Goal: Information Seeking & Learning: Learn about a topic

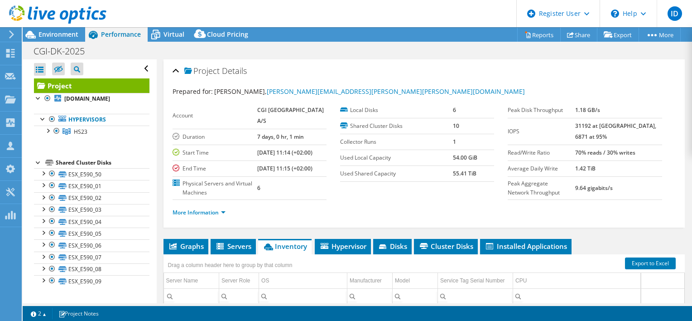
select select "USD"
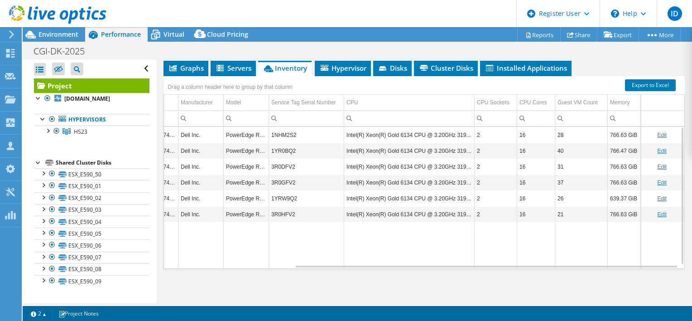
click at [392, 140] on td "Intel(R) Xeon(R) Gold 6134 CPU @ 3.20GHz 319 GHz" at bounding box center [409, 135] width 130 height 16
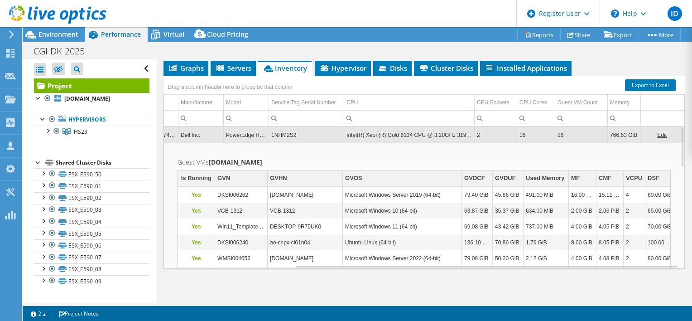
click at [381, 139] on td "Intel(R) Xeon(R) Gold 6134 CPU @ 3.20GHz 319 GHz" at bounding box center [409, 135] width 130 height 16
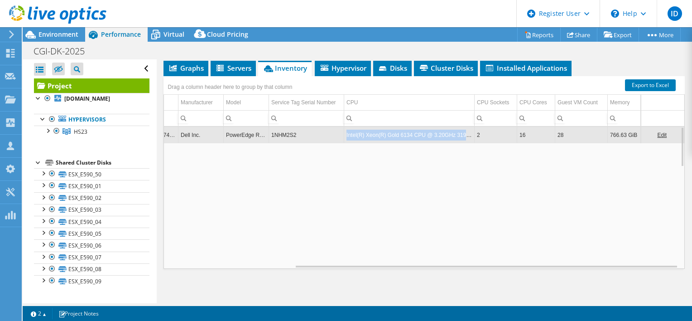
click at [381, 139] on td "Intel(R) Xeon(R) Gold 6134 CPU @ 3.20GHz 319 GHz" at bounding box center [409, 135] width 130 height 16
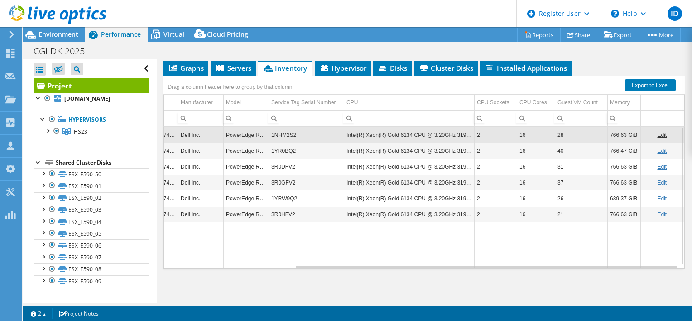
click at [381, 139] on td "Intel(R) Xeon(R) Gold 6134 CPU @ 3.20GHz 319 GHz" at bounding box center [409, 135] width 130 height 16
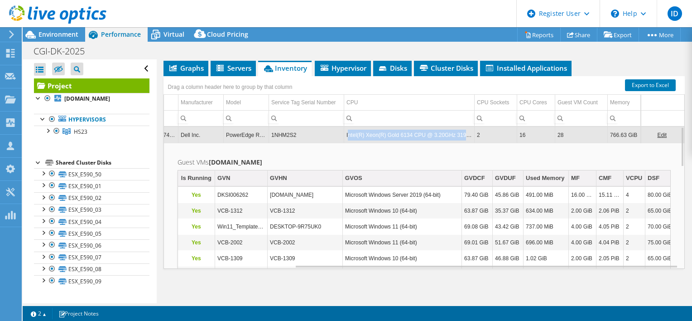
drag, startPoint x: 342, startPoint y: 142, endPoint x: 460, endPoint y: 140, distance: 117.8
click at [460, 140] on td "Intel(R) Xeon(R) Gold 6134 CPU @ 3.20GHz 319 GHz" at bounding box center [409, 135] width 130 height 16
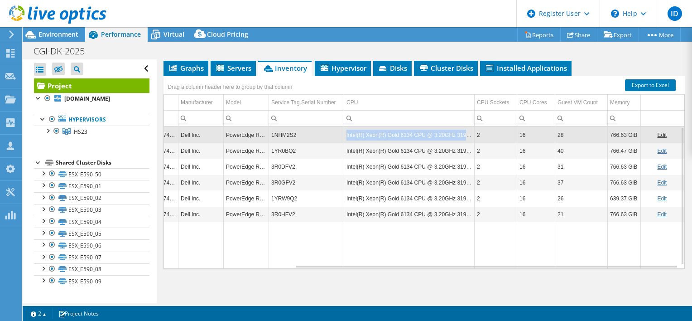
copy td "Intel(R) Xeon(R) Gold 6134 CPU @ 3.20GHz 319 GHz"
drag, startPoint x: 341, startPoint y: 140, endPoint x: 465, endPoint y: 146, distance: 124.2
click at [465, 143] on td "Intel(R) Xeon(R) Gold 6134 CPU @ 3.20GHz 319 GHz" at bounding box center [409, 135] width 130 height 16
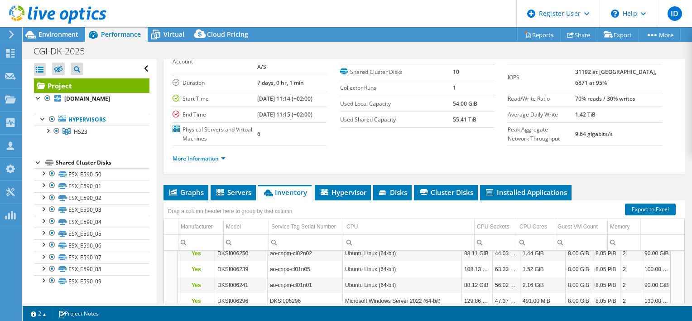
scroll to position [0, 0]
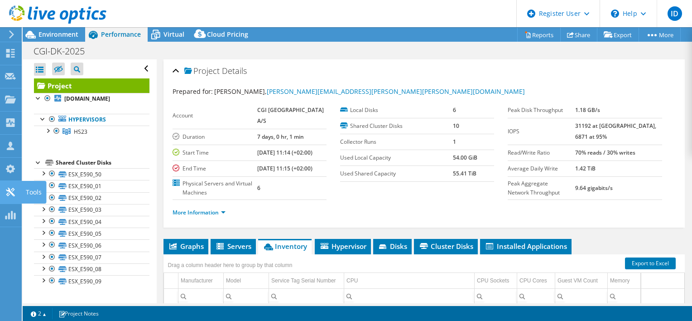
click at [14, 190] on icon at bounding box center [10, 192] width 11 height 9
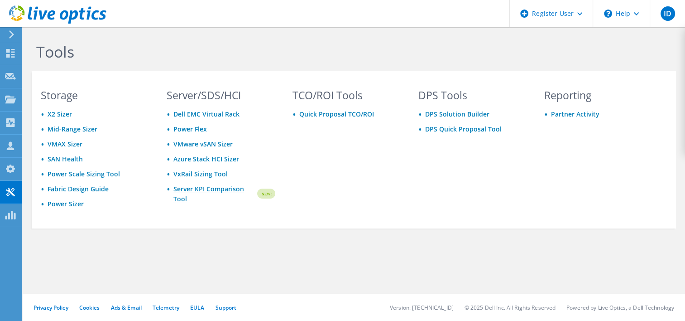
click at [198, 188] on link "Server KPI Comparison Tool" at bounding box center [214, 194] width 82 height 20
click at [12, 51] on use at bounding box center [10, 53] width 9 height 9
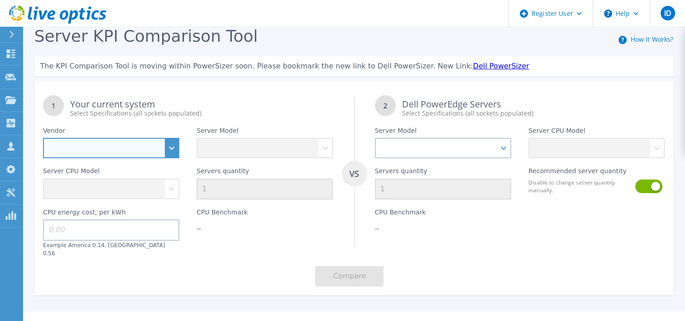
click at [152, 147] on select "Dell HPE Lenovo Supermicro" at bounding box center [111, 148] width 136 height 20
select select "Dell"
click at [43, 138] on select "Dell HPE Lenovo Supermicro" at bounding box center [111, 148] width 136 height 20
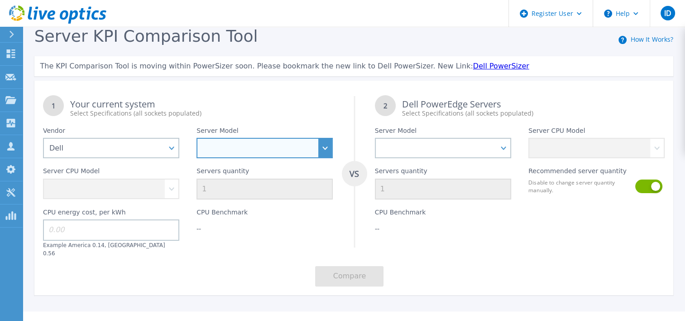
click at [330, 145] on select "PowerEdge C6520 PowerEdge C6525 PowerEdge HS5610 PowerEdge HS5620 PowerEdge R24…" at bounding box center [265, 148] width 136 height 20
select select "PowerEdge R640"
click at [197, 138] on select "PowerEdge C6520 PowerEdge C6525 PowerEdge HS5610 PowerEdge HS5620 PowerEdge R24…" at bounding box center [265, 148] width 136 height 20
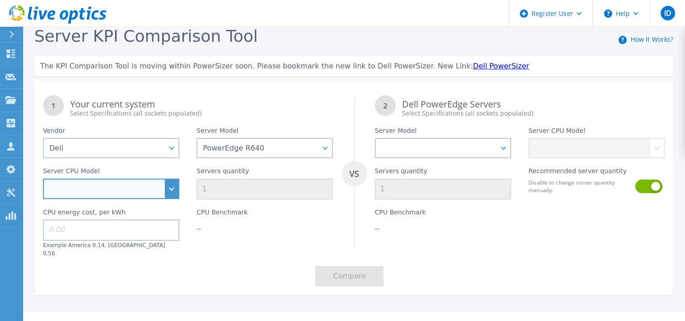
click at [173, 190] on select "Intel Xeon Gold 6256 3.6GHz Intel Xeon Gold 5222 3.8GHz Intel Xeon Bronze 3204 …" at bounding box center [111, 188] width 136 height 20
click at [179, 185] on select "Intel Xeon Gold 6256 3.6GHz Intel Xeon Gold 5222 3.8GHz Intel Xeon Bronze 3204 …" at bounding box center [111, 188] width 136 height 20
click at [170, 189] on select "Intel Xeon Gold 6256 3.6GHz Intel Xeon Gold 5222 3.8GHz Intel Xeon Bronze 3204 …" at bounding box center [111, 188] width 136 height 20
click at [171, 186] on select "Intel Xeon Gold 6256 3.6GHz Intel Xeon Gold 5222 3.8GHz Intel Xeon Bronze 3204 …" at bounding box center [111, 188] width 136 height 20
click at [174, 187] on select "Intel Xeon Gold 6256 3.6GHz Intel Xeon Gold 5222 3.8GHz Intel Xeon Bronze 3204 …" at bounding box center [111, 188] width 136 height 20
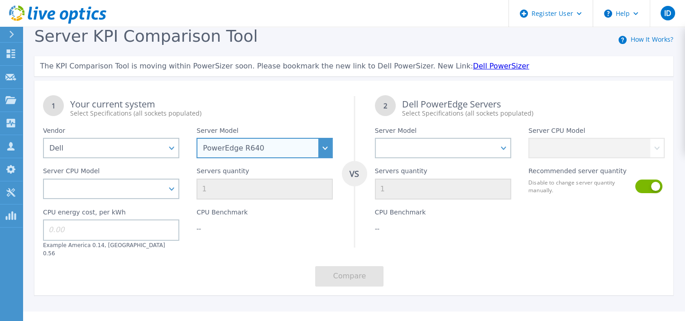
click at [326, 149] on select "PowerEdge C6520 PowerEdge C6525 PowerEdge HS5610 PowerEdge HS5620 PowerEdge R24…" at bounding box center [265, 148] width 136 height 20
click at [197, 138] on select "PowerEdge C6520 PowerEdge C6525 PowerEdge HS5610 PowerEdge HS5620 PowerEdge R24…" at bounding box center [265, 148] width 136 height 20
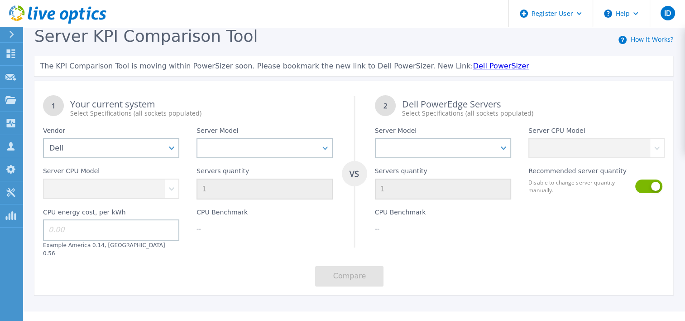
drag, startPoint x: 172, startPoint y: 188, endPoint x: 246, endPoint y: 170, distance: 76.7
click at [171, 188] on div "Server CPU Model Intel Xeon Gold 6256 3.6GHz Intel Xeon Gold 5222 3.8GHz Intel …" at bounding box center [111, 178] width 154 height 41
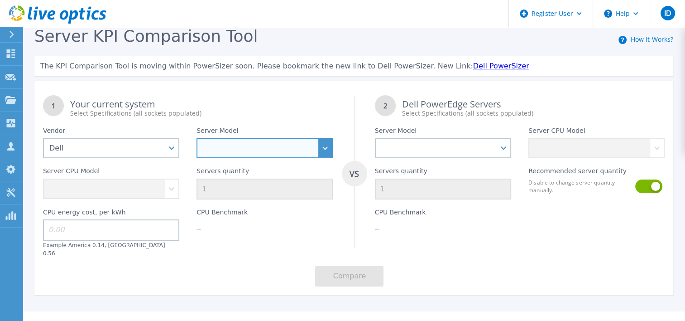
click at [324, 148] on select "PowerEdge C6520 PowerEdge C6525 PowerEdge HS5610 PowerEdge HS5620 PowerEdge R24…" at bounding box center [265, 148] width 136 height 20
select select "PowerEdge R650"
click at [197, 138] on select "PowerEdge C6520 PowerEdge C6525 PowerEdge HS5610 PowerEdge HS5620 PowerEdge R24…" at bounding box center [265, 148] width 136 height 20
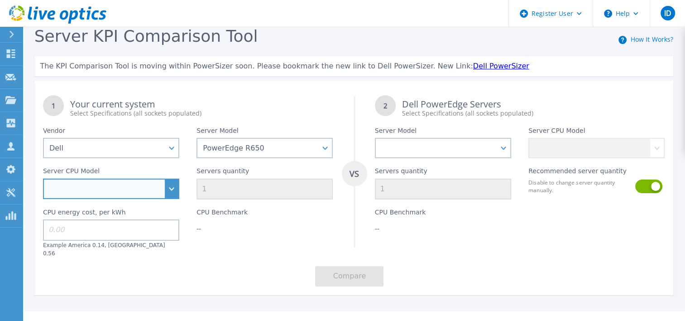
click at [170, 197] on select "Intel Xeon Gold 6312U 2.4GHz Intel Xeon Platinum 8352M 2.3GHz Intel Xeon Platin…" at bounding box center [111, 188] width 136 height 20
select select "311796"
click at [43, 179] on select "Intel Xeon Gold 6312U 2.4GHz Intel Xeon Platinum 8352M 2.3GHz Intel Xeon Platin…" at bounding box center [111, 188] width 136 height 20
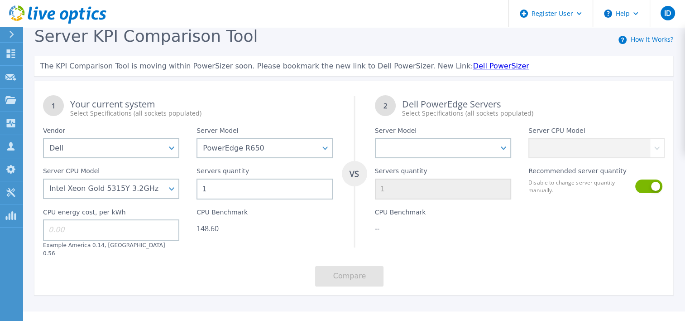
click at [100, 236] on input at bounding box center [111, 229] width 136 height 21
click at [234, 252] on div "1 Your current system Select Specifications (all sockets populated) VS 2 Dell P…" at bounding box center [354, 191] width 640 height 208
click at [87, 234] on input "20" at bounding box center [111, 229] width 136 height 21
type input "0.20"
click at [267, 252] on div "1 Your current system Select Specifications (all sockets populated) VS 2 Dell P…" at bounding box center [354, 191] width 640 height 208
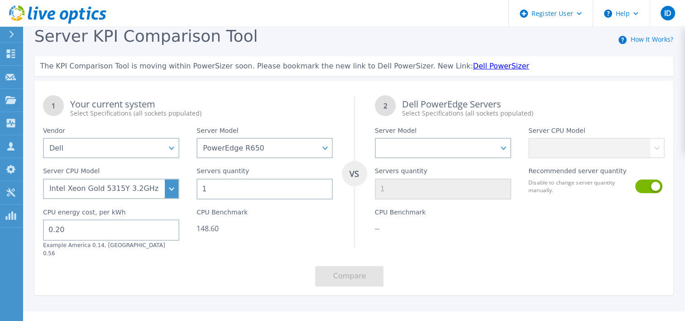
drag, startPoint x: 242, startPoint y: 190, endPoint x: 129, endPoint y: 187, distance: 112.8
click at [129, 187] on div "1 Your current system Select Specifications (all sockets populated) VS 2 Dell P…" at bounding box center [354, 191] width 640 height 208
type input "6"
click at [223, 266] on div "1 Your current system Select Specifications (all sockets populated) VS 2 Dell P…" at bounding box center [354, 191] width 640 height 208
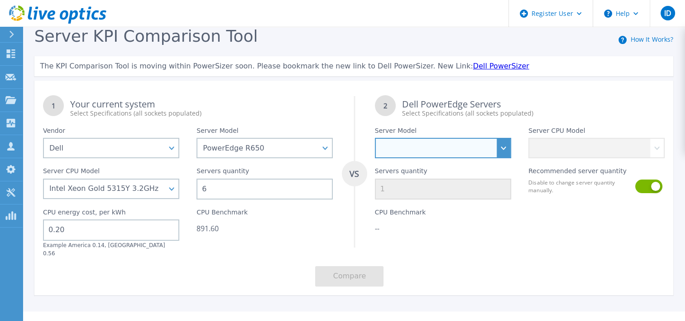
click at [506, 145] on select "PowerEdge C6520 PowerEdge C6525 PowerEdge HS5610 PowerEdge HS5620 PowerEdge R24…" at bounding box center [443, 148] width 136 height 20
select select "PowerEdge R670"
click at [375, 138] on select "PowerEdge C6520 PowerEdge C6525 PowerEdge HS5610 PowerEdge HS5620 PowerEdge R24…" at bounding box center [443, 148] width 136 height 20
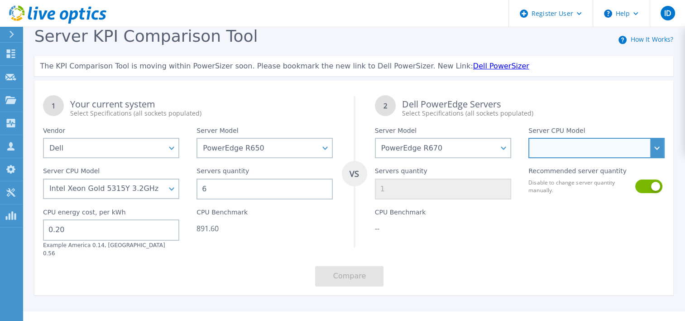
click at [658, 146] on select "Intel Xeon 6780E 2.2GHz Intel Xeon 6730P 2.5GHz Intel Xeon 6740P 2.1GHz Intel X…" at bounding box center [597, 148] width 136 height 20
click at [659, 149] on select "Intel Xeon 6780E 2.2GHz Intel Xeon 6730P 2.5GHz Intel Xeon 6740P 2.1GHz Intel X…" at bounding box center [597, 148] width 136 height 20
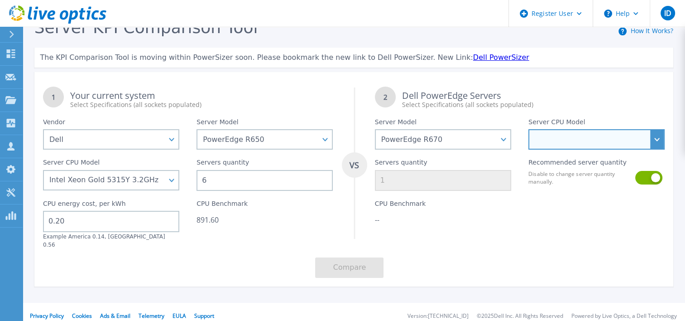
scroll to position [10, 0]
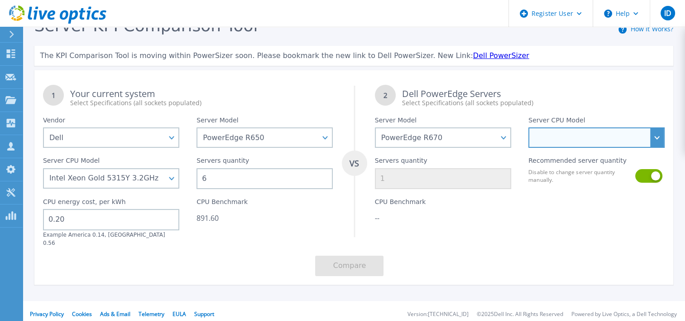
click at [657, 137] on select "Intel Xeon 6780E 2.2GHz Intel Xeon 6730P 2.5GHz Intel Xeon 6740P 2.1GHz Intel X…" at bounding box center [597, 137] width 136 height 20
click at [663, 135] on select "Intel Xeon 6780E 2.2GHz Intel Xeon 6730P 2.5GHz Intel Xeon 6740P 2.1GHz Intel X…" at bounding box center [597, 137] width 136 height 20
click at [656, 139] on select "Intel Xeon 6780E 2.2GHz Intel Xeon 6730P 2.5GHz Intel Xeon 6740P 2.1GHz Intel X…" at bounding box center [597, 137] width 136 height 20
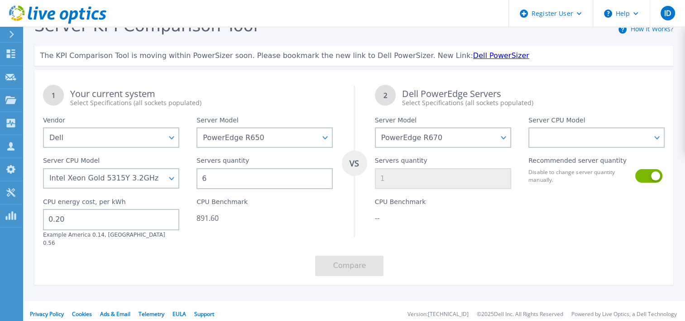
click at [462, 212] on div "CPU Benchmark --" at bounding box center [443, 218] width 154 height 58
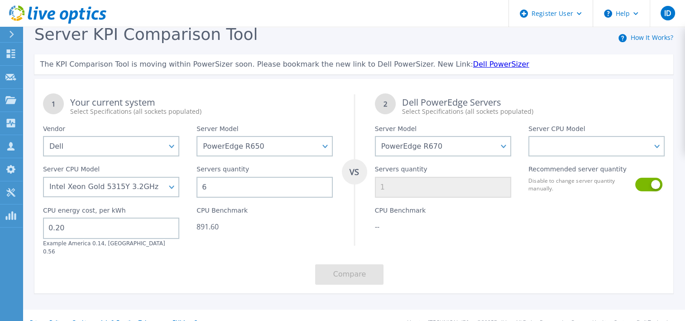
scroll to position [0, 0]
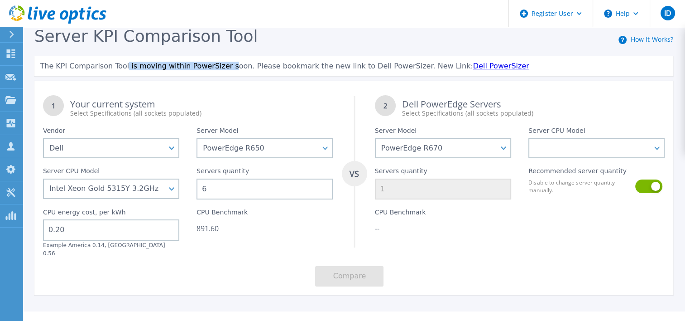
drag, startPoint x: 120, startPoint y: 63, endPoint x: 217, endPoint y: 66, distance: 97.9
click at [217, 66] on span "The KPI Comparison Tool is moving within PowerSizer soon. Please bookmark the n…" at bounding box center [256, 66] width 433 height 9
drag, startPoint x: 217, startPoint y: 66, endPoint x: 290, endPoint y: 92, distance: 77.2
click at [290, 92] on div "1 Your current system Select Specifications (all sockets populated)" at bounding box center [188, 102] width 308 height 31
drag, startPoint x: 253, startPoint y: 66, endPoint x: 298, endPoint y: 67, distance: 44.9
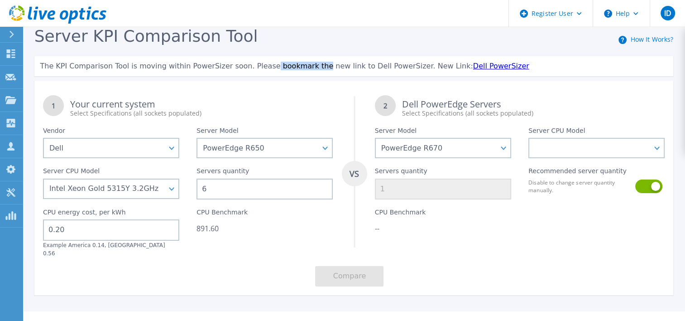
click at [298, 67] on span "The KPI Comparison Tool is moving within PowerSizer soon. Please bookmark the n…" at bounding box center [256, 66] width 433 height 9
drag, startPoint x: 298, startPoint y: 67, endPoint x: 463, endPoint y: 87, distance: 167.0
click at [463, 87] on div "2 Dell PowerEdge Servers Select Specifications (all sockets populated)" at bounding box center [520, 102] width 308 height 31
click at [473, 69] on link "Dell PowerSizer" at bounding box center [501, 66] width 56 height 9
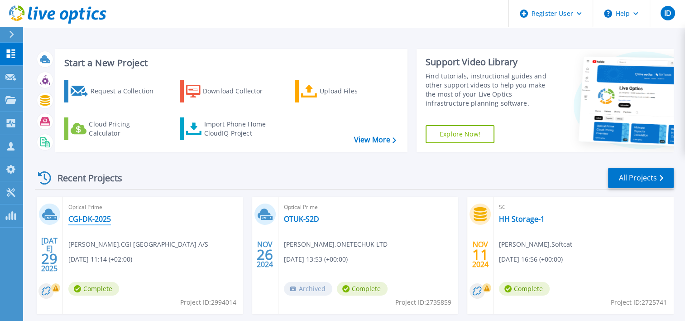
click at [89, 217] on link "CGI-DK-2025" at bounding box center [89, 218] width 43 height 9
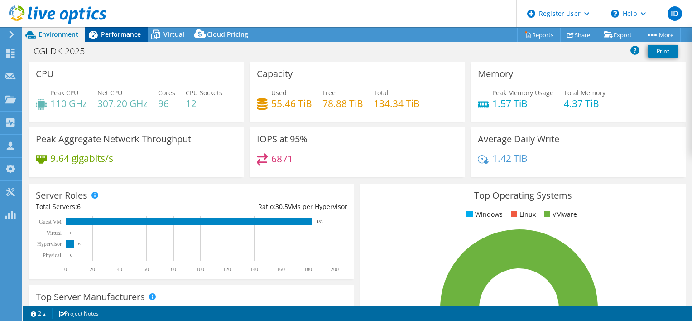
click at [113, 34] on span "Performance" at bounding box center [121, 34] width 40 height 9
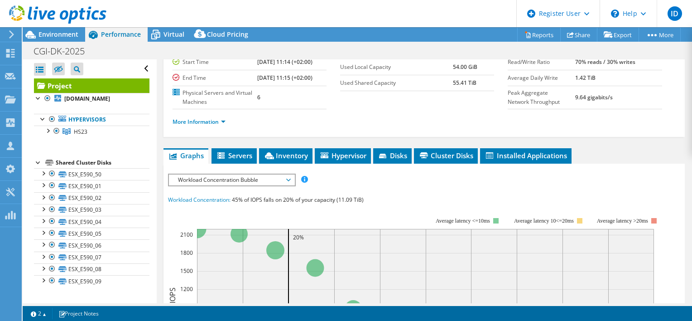
scroll to position [91, 0]
click at [277, 160] on span "Inventory" at bounding box center [286, 155] width 44 height 9
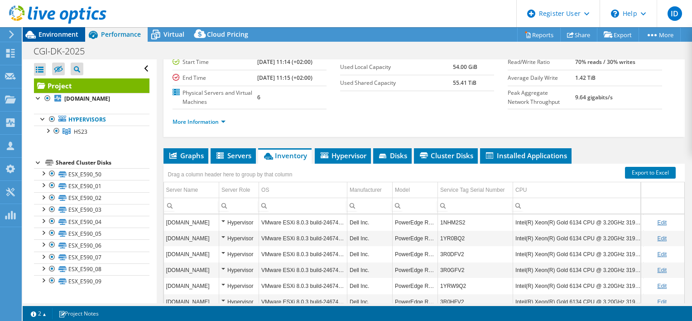
click at [62, 30] on span "Environment" at bounding box center [58, 34] width 40 height 9
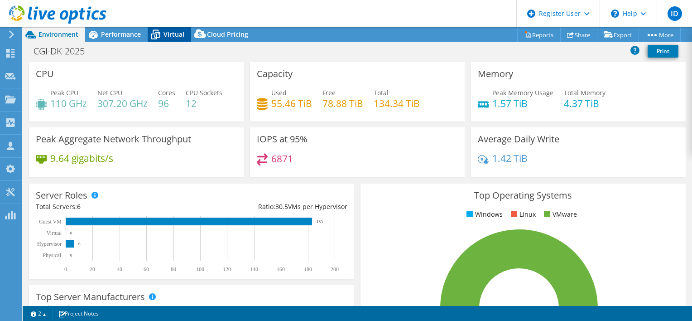
click at [168, 36] on span "Virtual" at bounding box center [174, 34] width 21 height 9
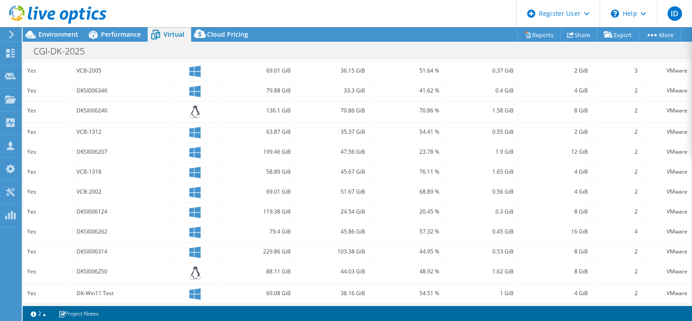
scroll to position [288, 0]
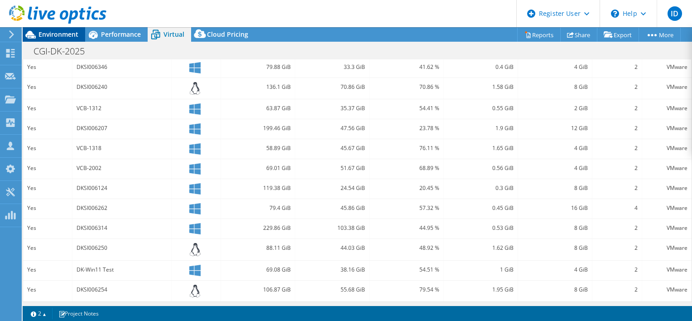
click at [65, 38] on span "Environment" at bounding box center [58, 34] width 40 height 9
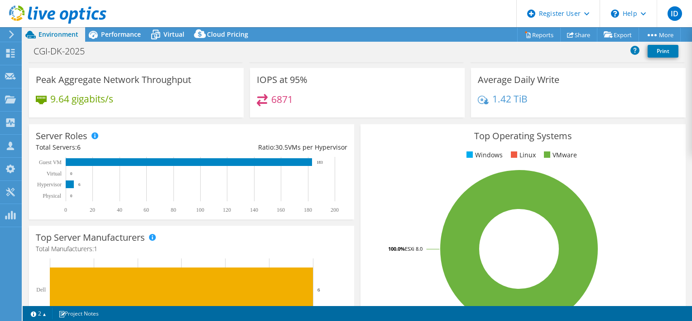
scroll to position [0, 0]
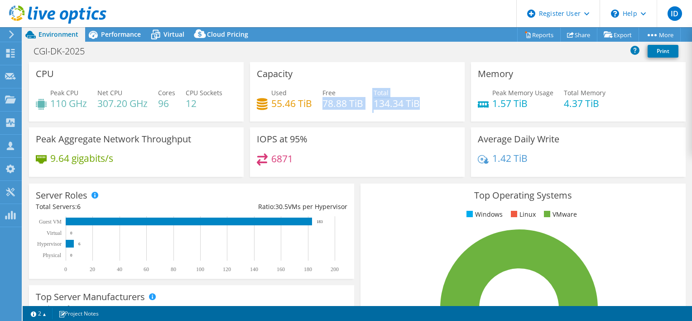
drag, startPoint x: 321, startPoint y: 103, endPoint x: 431, endPoint y: 103, distance: 110.1
click at [431, 103] on div "Used 55.46 TiB Free 78.88 TiB Total 134.34 TiB" at bounding box center [357, 102] width 201 height 29
click at [333, 109] on div "Used 55.46 TiB Free 78.88 TiB Total 134.34 TiB" at bounding box center [357, 102] width 201 height 29
